Goal: Task Accomplishment & Management: Manage account settings

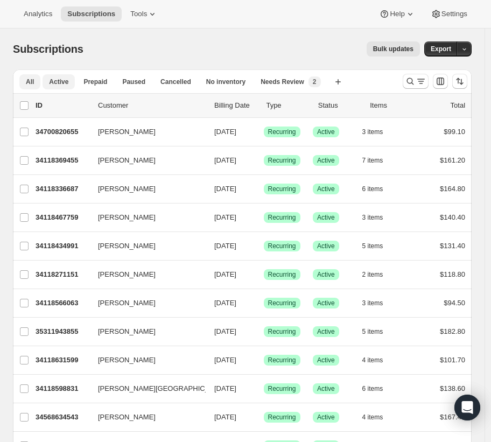
click at [63, 81] on span "Active" at bounding box center [58, 82] width 19 height 9
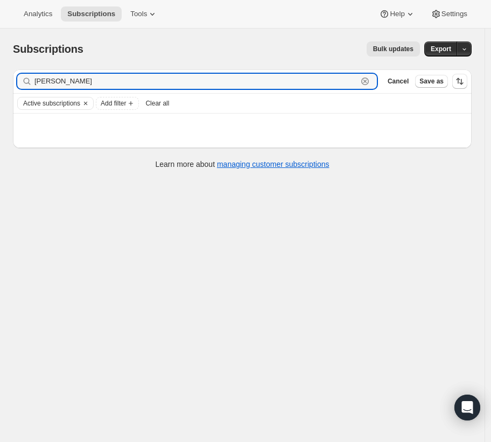
type input "[PERSON_NAME]"
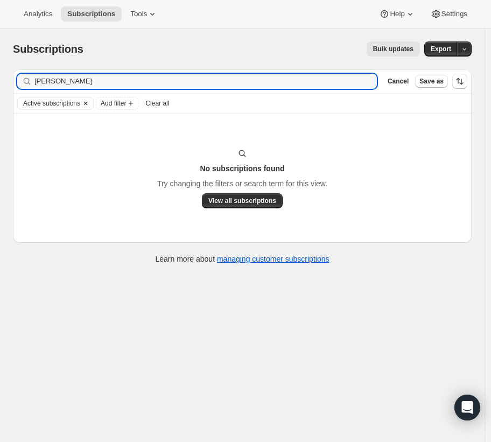
click at [90, 101] on icon "Clear" at bounding box center [85, 103] width 9 height 9
click at [75, 86] on input "[PERSON_NAME]" at bounding box center [195, 81] width 323 height 15
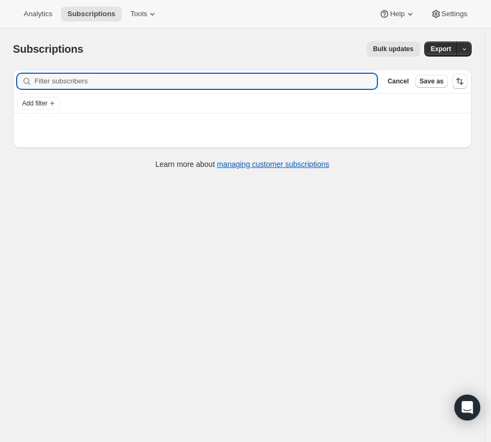
click at [94, 39] on div "Subscriptions. This page is ready Subscriptions Bulk updates More actions Bulk …" at bounding box center [242, 49] width 459 height 41
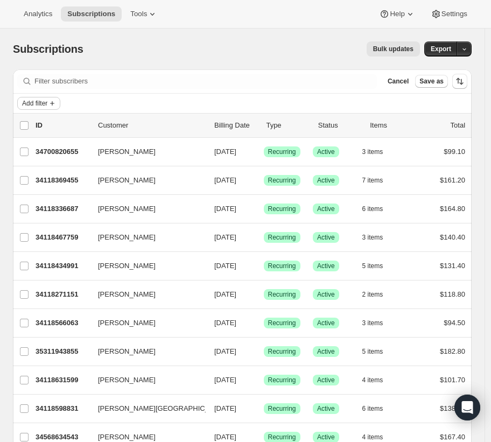
click at [43, 102] on span "Add filter" at bounding box center [34, 103] width 25 height 9
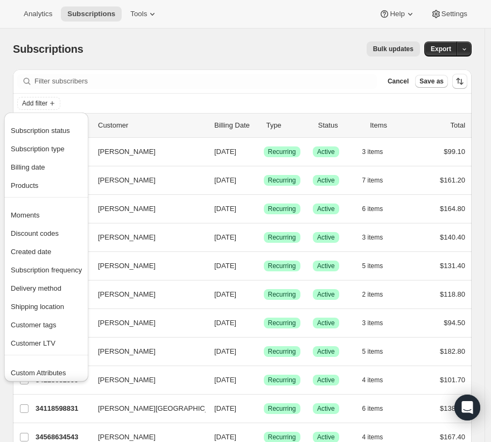
click at [203, 34] on div "Subscriptions. This page is ready Subscriptions Bulk updates More actions Bulk …" at bounding box center [242, 49] width 459 height 41
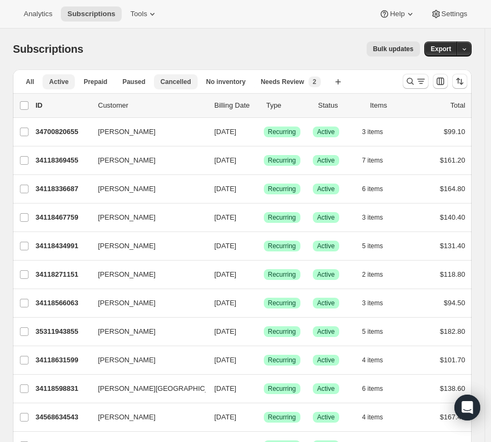
click at [179, 78] on span "Cancelled" at bounding box center [176, 82] width 31 height 9
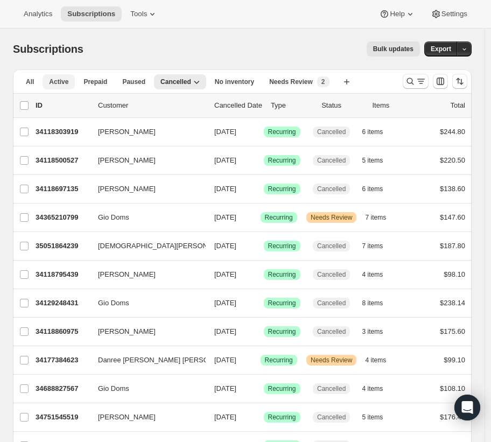
click at [70, 80] on button "Active" at bounding box center [59, 81] width 32 height 15
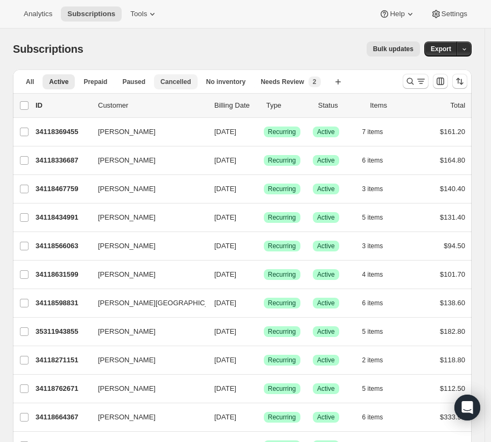
click at [166, 81] on span "Cancelled" at bounding box center [176, 82] width 31 height 9
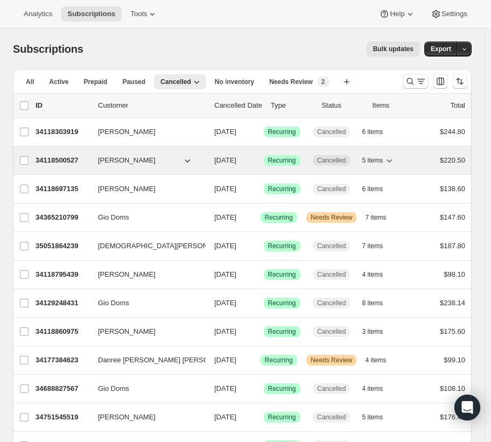
click at [71, 159] on p "34118500527" at bounding box center [63, 160] width 54 height 11
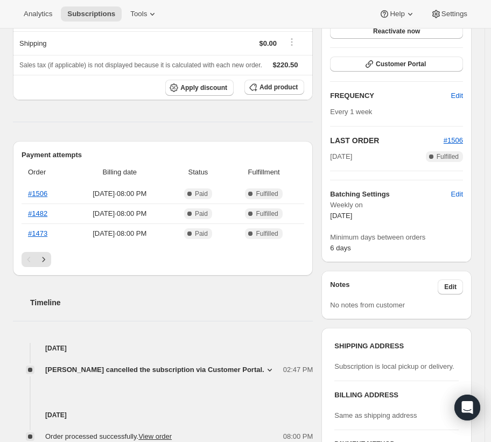
scroll to position [195, 0]
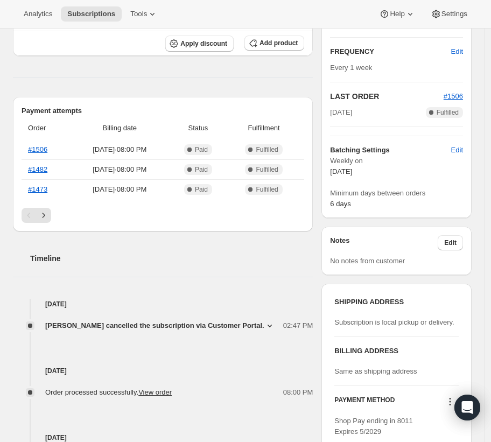
click at [273, 331] on icon at bounding box center [270, 326] width 11 height 11
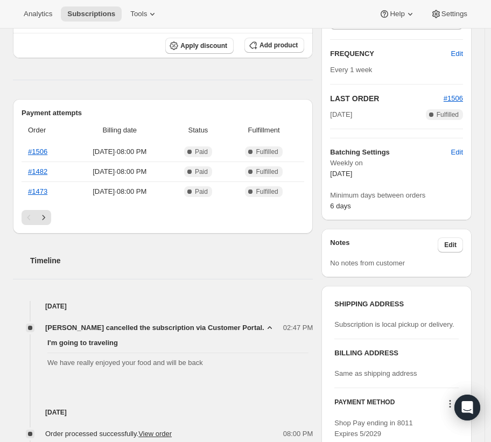
scroll to position [0, 0]
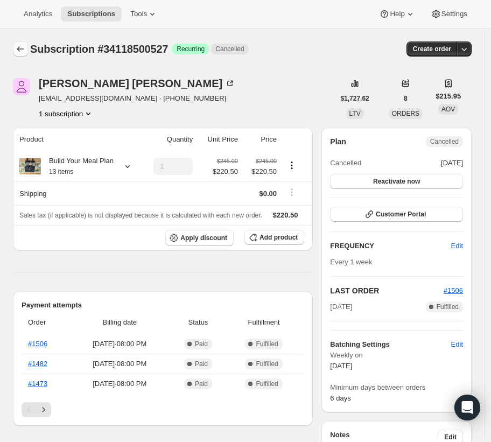
click at [20, 52] on icon "Subscriptions" at bounding box center [20, 49] width 11 height 11
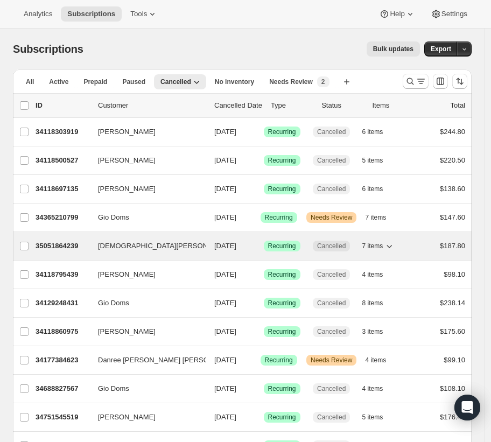
click at [74, 247] on p "35051864239" at bounding box center [63, 246] width 54 height 11
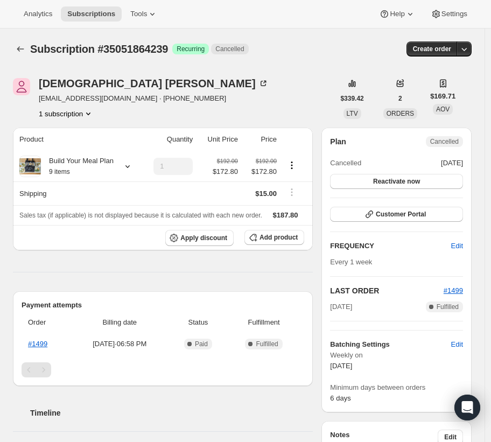
scroll to position [229, 0]
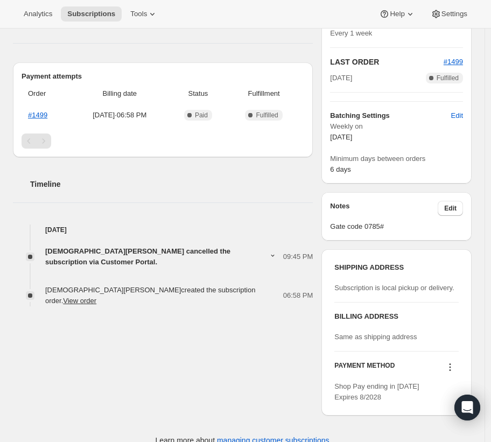
click at [271, 257] on icon at bounding box center [272, 256] width 3 height 2
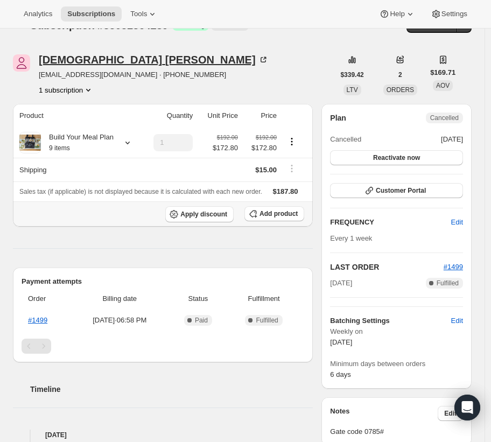
scroll to position [0, 0]
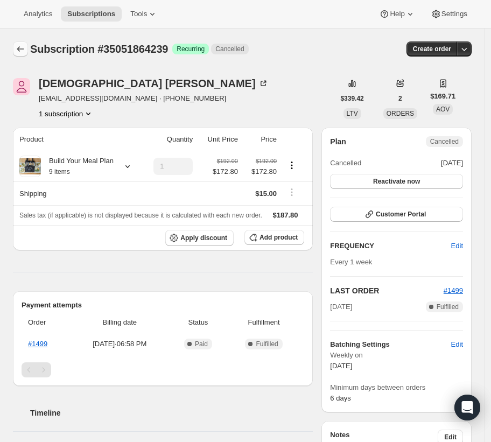
click at [17, 52] on icon "Subscriptions" at bounding box center [20, 49] width 11 height 11
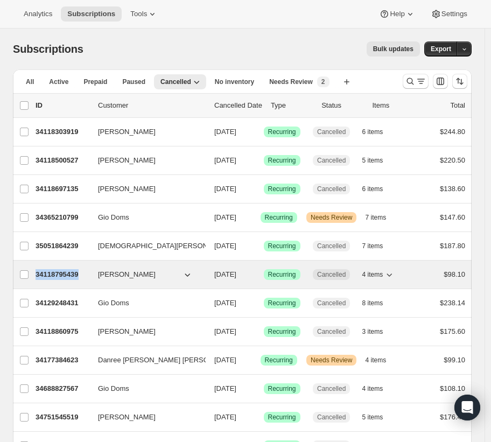
click at [45, 274] on p "34118795439" at bounding box center [63, 274] width 54 height 11
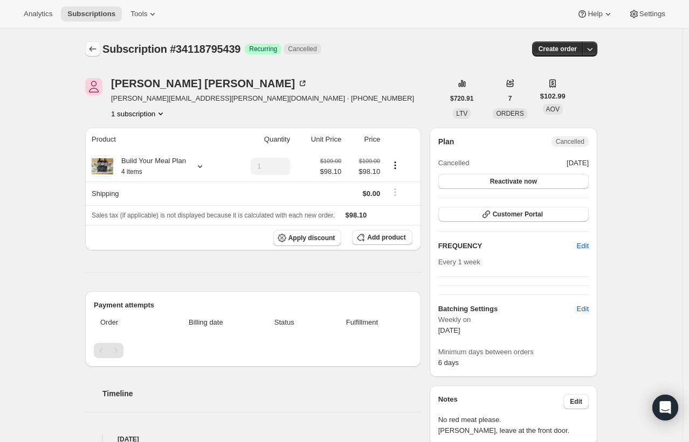
click at [97, 52] on icon "Subscriptions" at bounding box center [92, 49] width 11 height 11
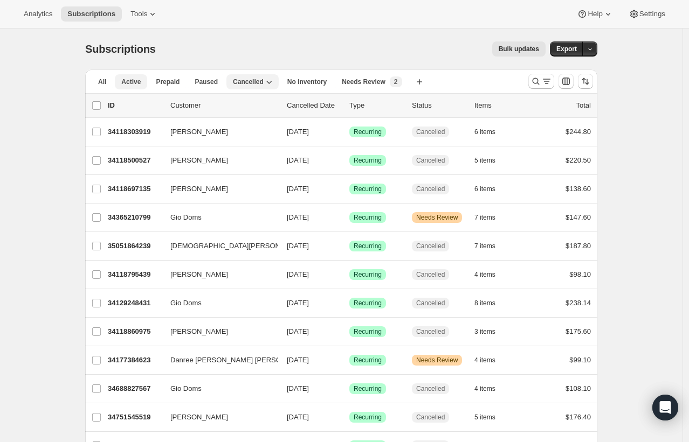
click at [139, 85] on span "Active" at bounding box center [130, 82] width 19 height 9
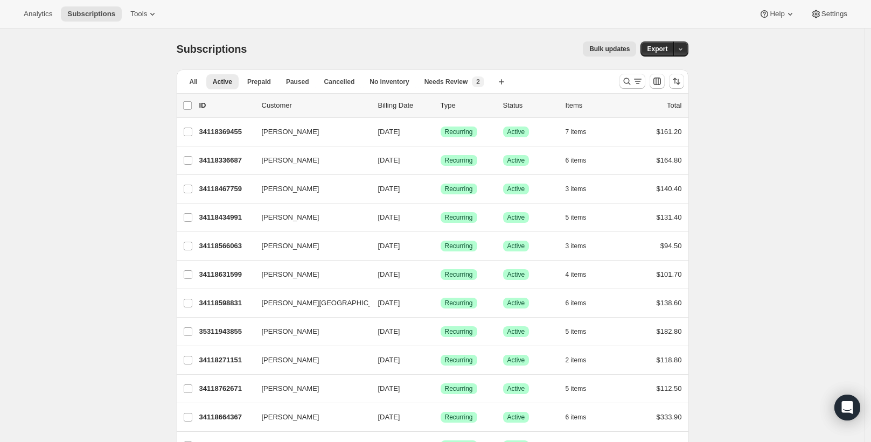
click at [348, 84] on span "Cancelled" at bounding box center [339, 82] width 31 height 9
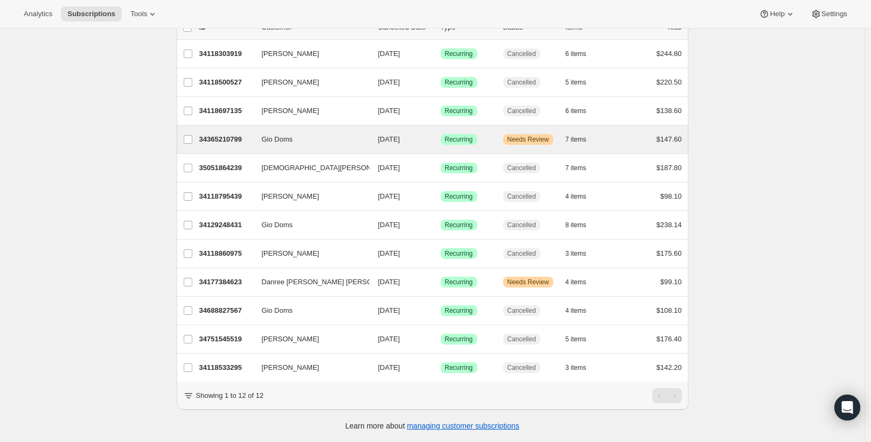
scroll to position [86, 0]
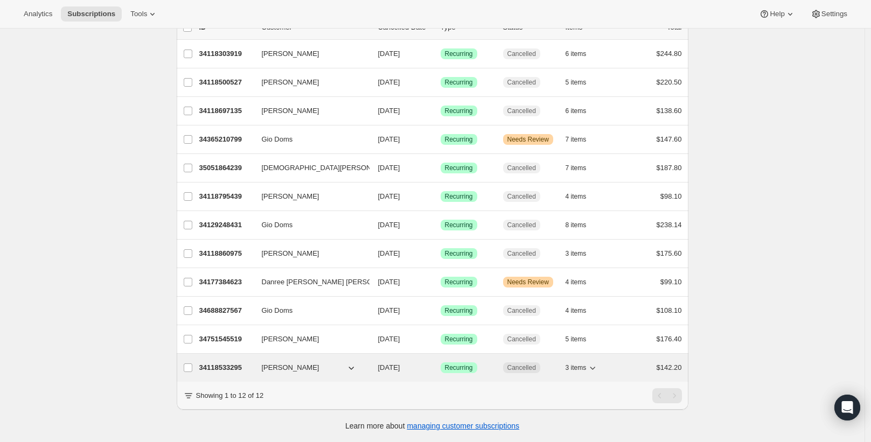
click at [213, 363] on p "34118533295" at bounding box center [226, 368] width 54 height 11
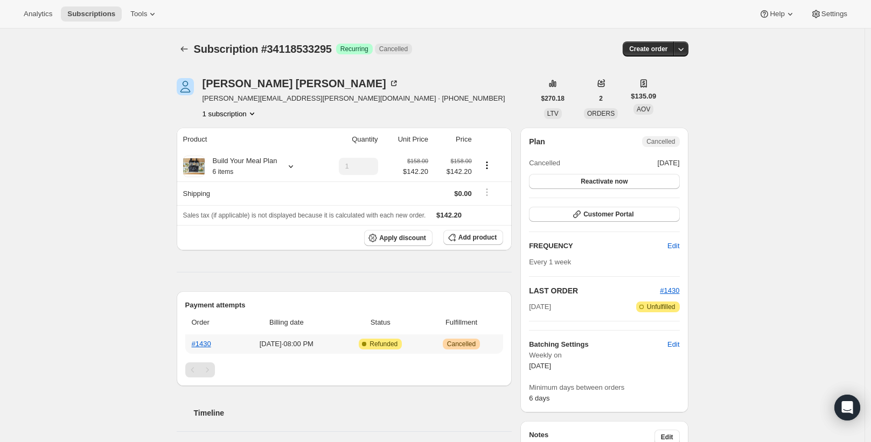
scroll to position [200, 0]
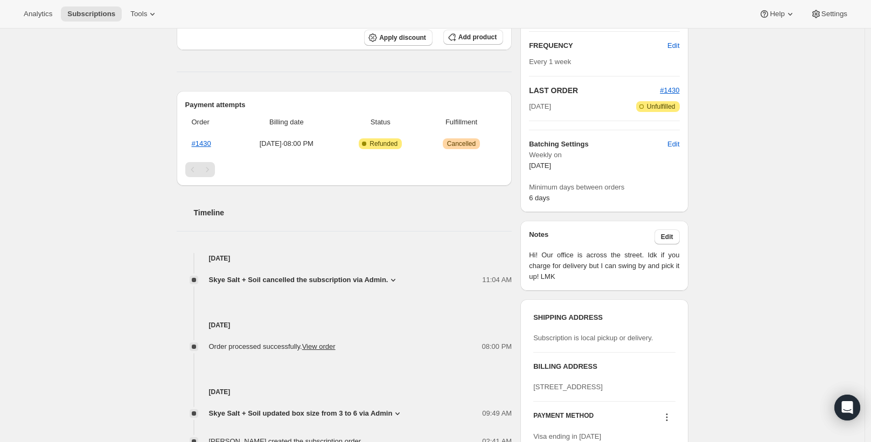
click at [387, 280] on span "Skye Salt + Soil cancelled the subscription via Admin." at bounding box center [298, 280] width 179 height 11
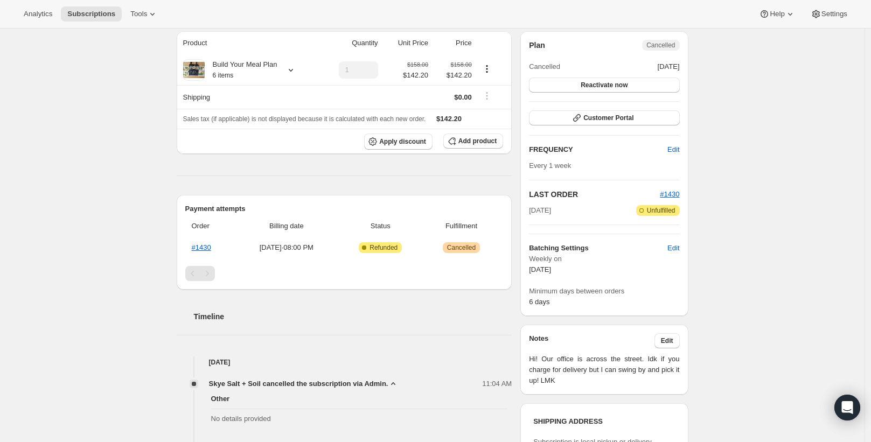
scroll to position [0, 0]
